Goal: Check status: Check status

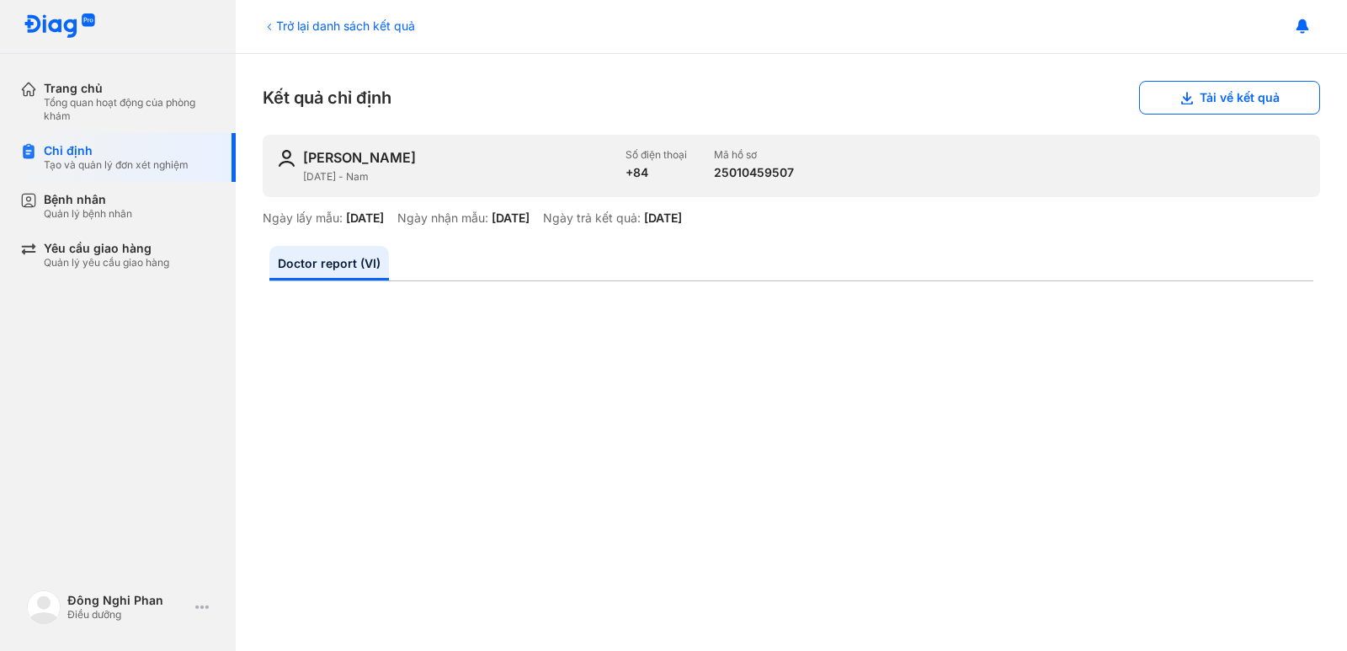
click at [72, 104] on div "Tổng quan hoạt động của phòng khám" at bounding box center [130, 109] width 172 height 27
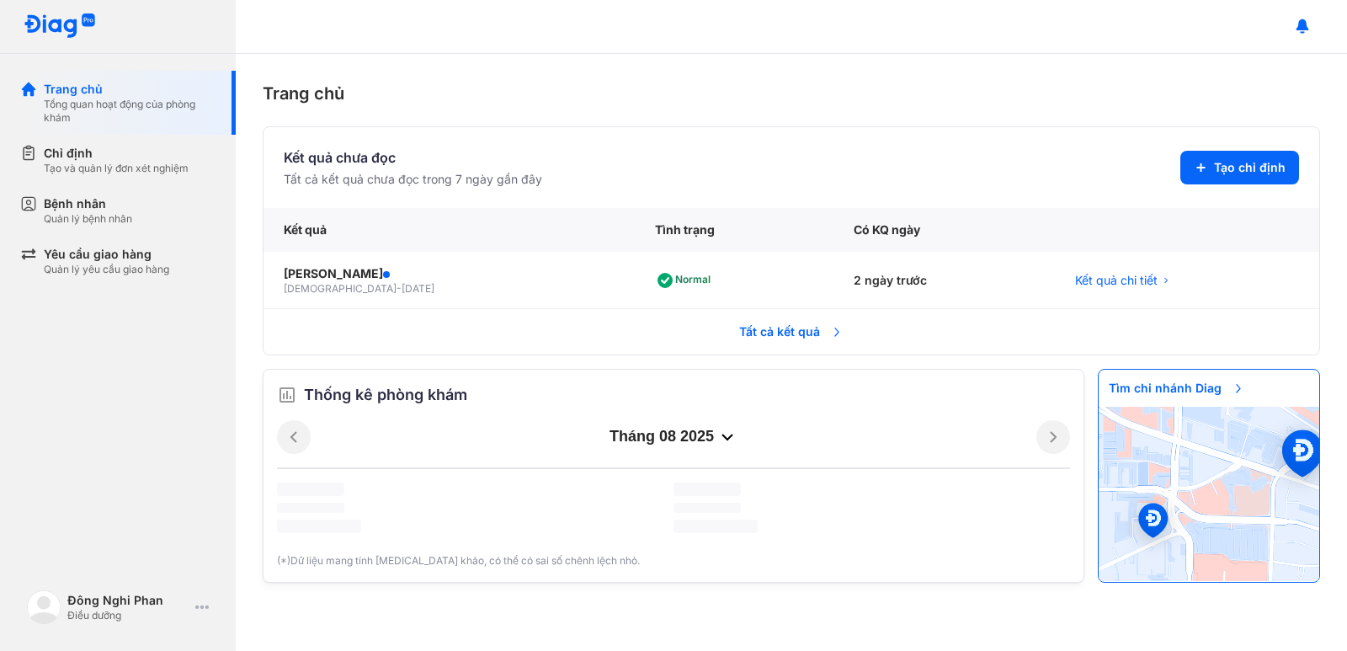
click at [74, 172] on div "Tạo và quản lý đơn xét nghiệm" at bounding box center [116, 168] width 145 height 13
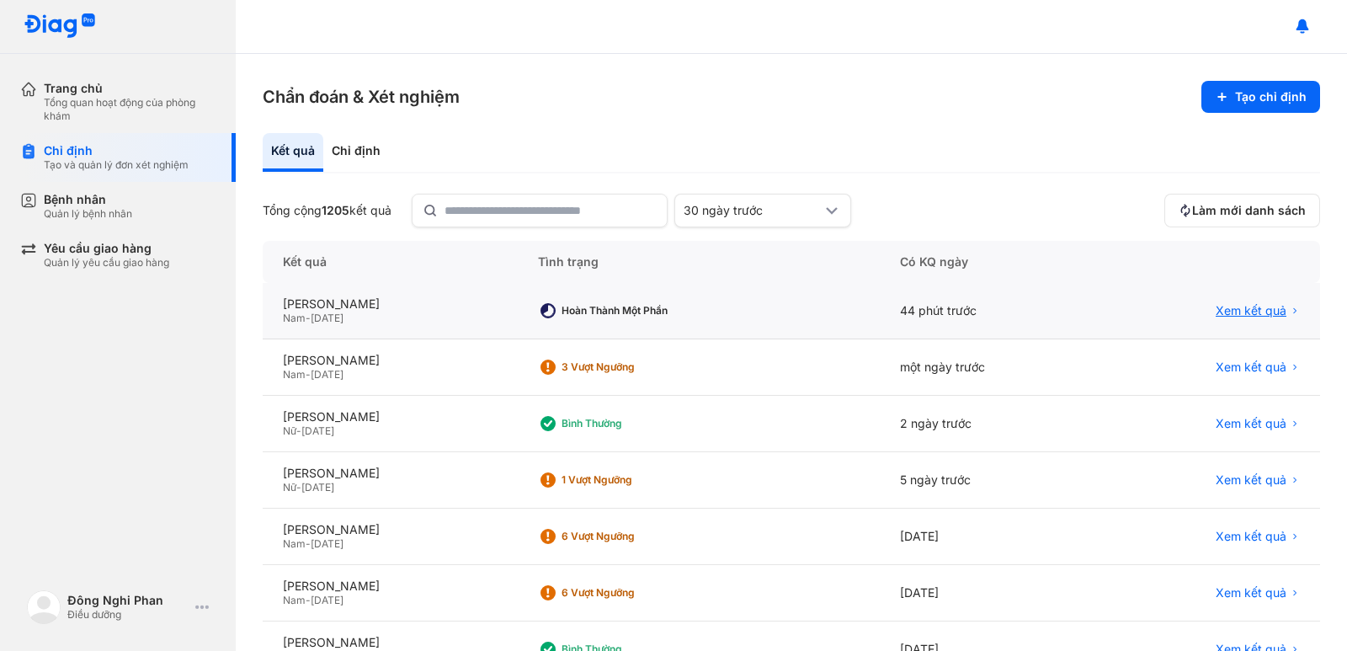
click at [1233, 317] on span "Xem kết quả" at bounding box center [1251, 310] width 71 height 15
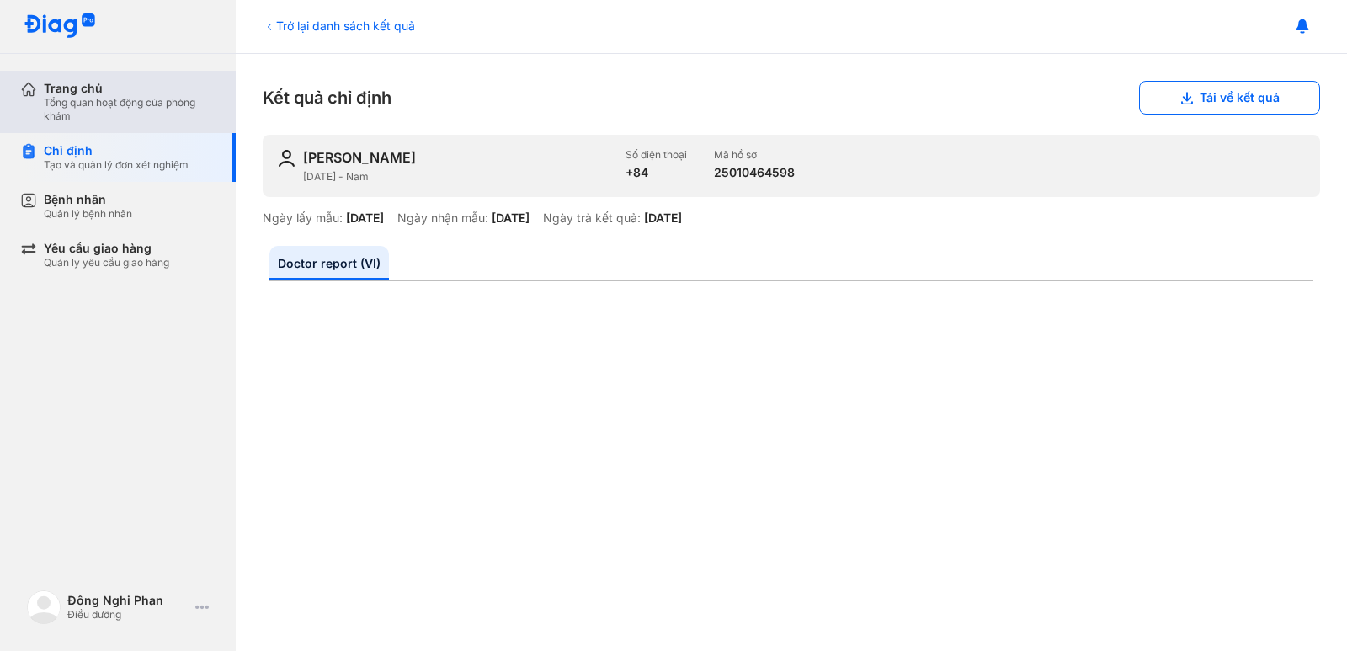
click at [185, 94] on div "Trang chủ" at bounding box center [130, 88] width 172 height 15
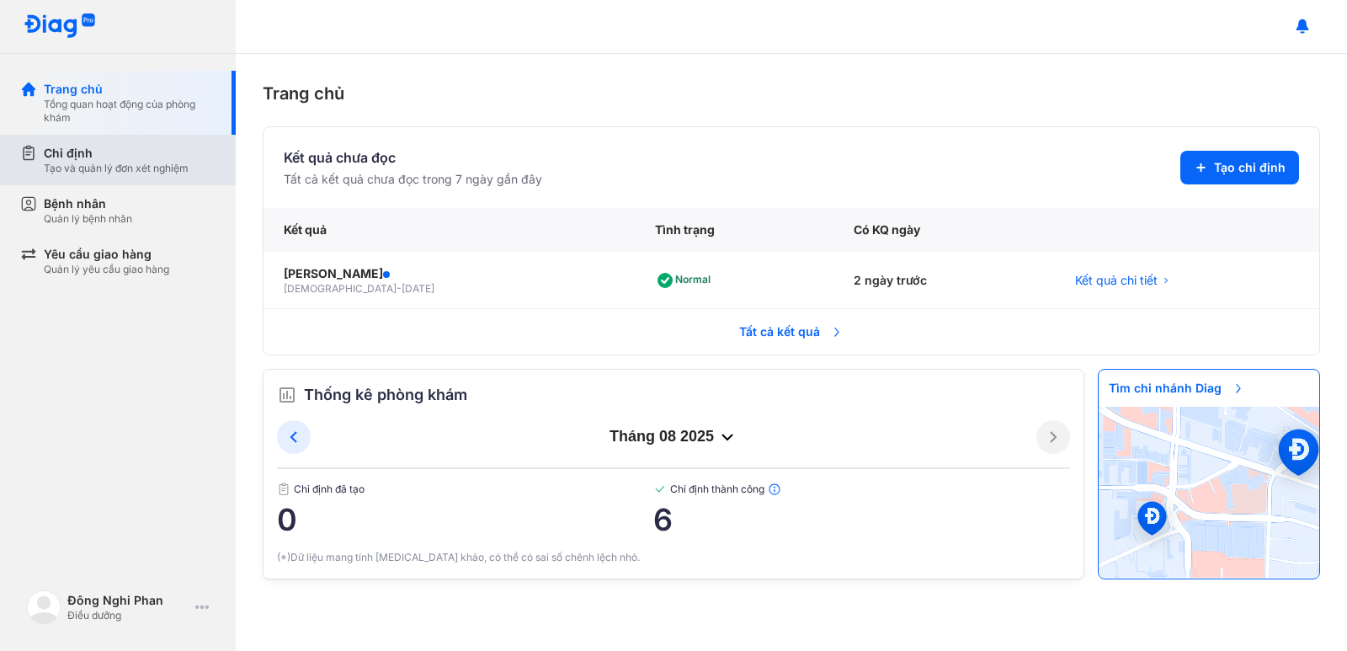
click at [99, 180] on div "Chỉ định Tạo và quản lý đơn xét nghiệm" at bounding box center [128, 160] width 216 height 51
